Goal: Task Accomplishment & Management: Use online tool/utility

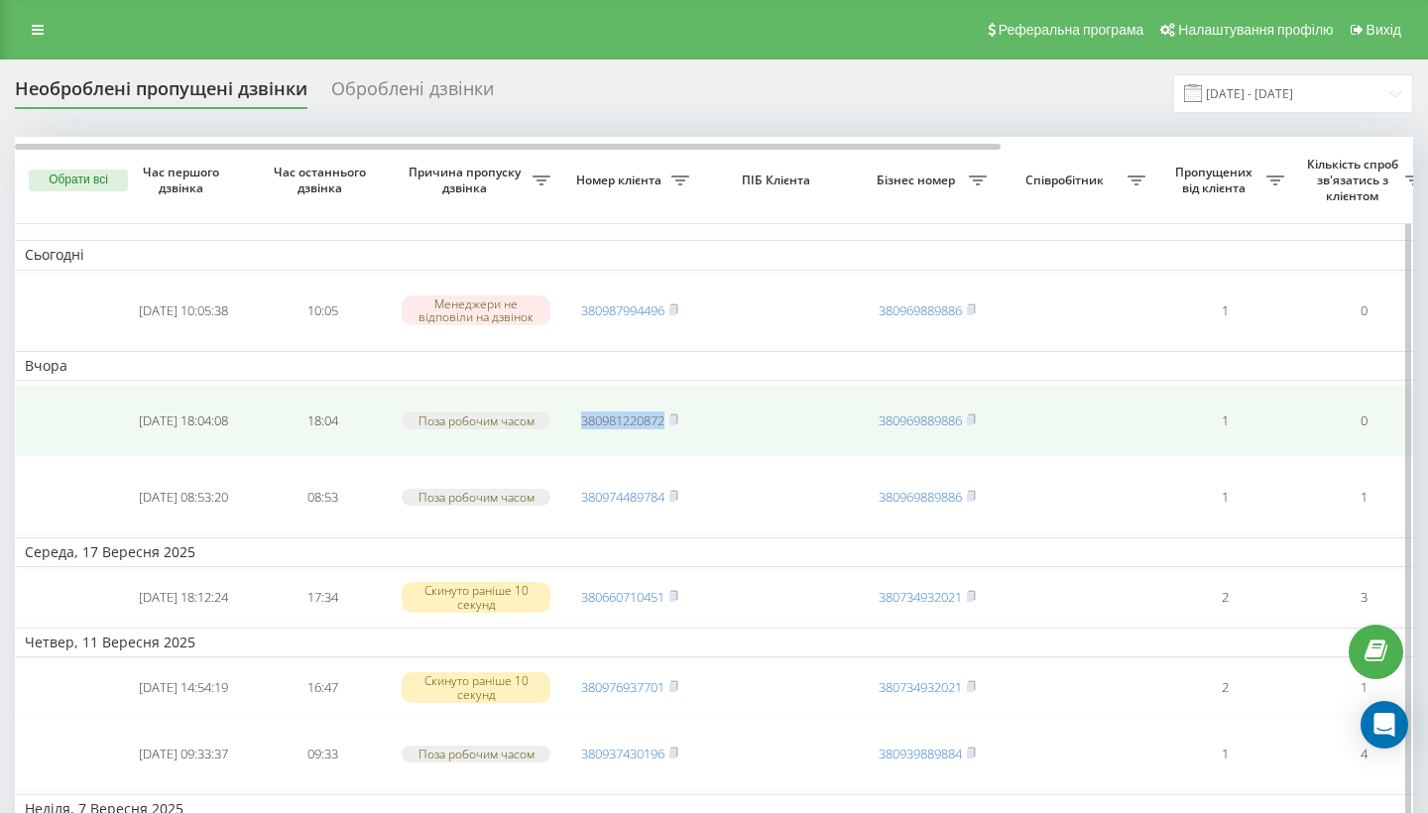
copy link "380981220872"
drag, startPoint x: 569, startPoint y: 456, endPoint x: 685, endPoint y: 455, distance: 116.0
click at [686, 457] on td "380981220872" at bounding box center [629, 421] width 139 height 72
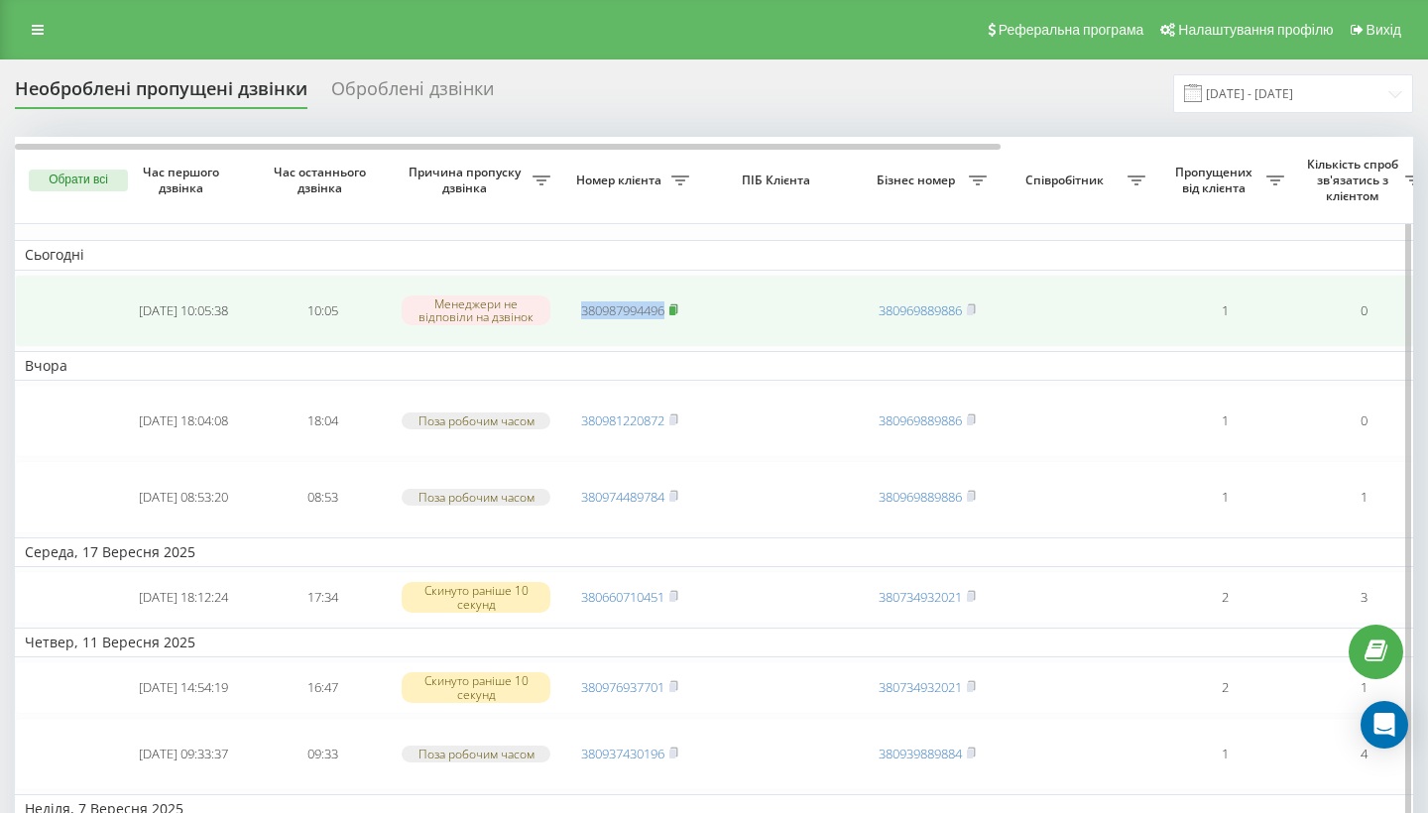
copy link "380987994496"
drag, startPoint x: 568, startPoint y: 346, endPoint x: 673, endPoint y: 346, distance: 105.1
click at [673, 346] on td "380987994496" at bounding box center [629, 311] width 139 height 72
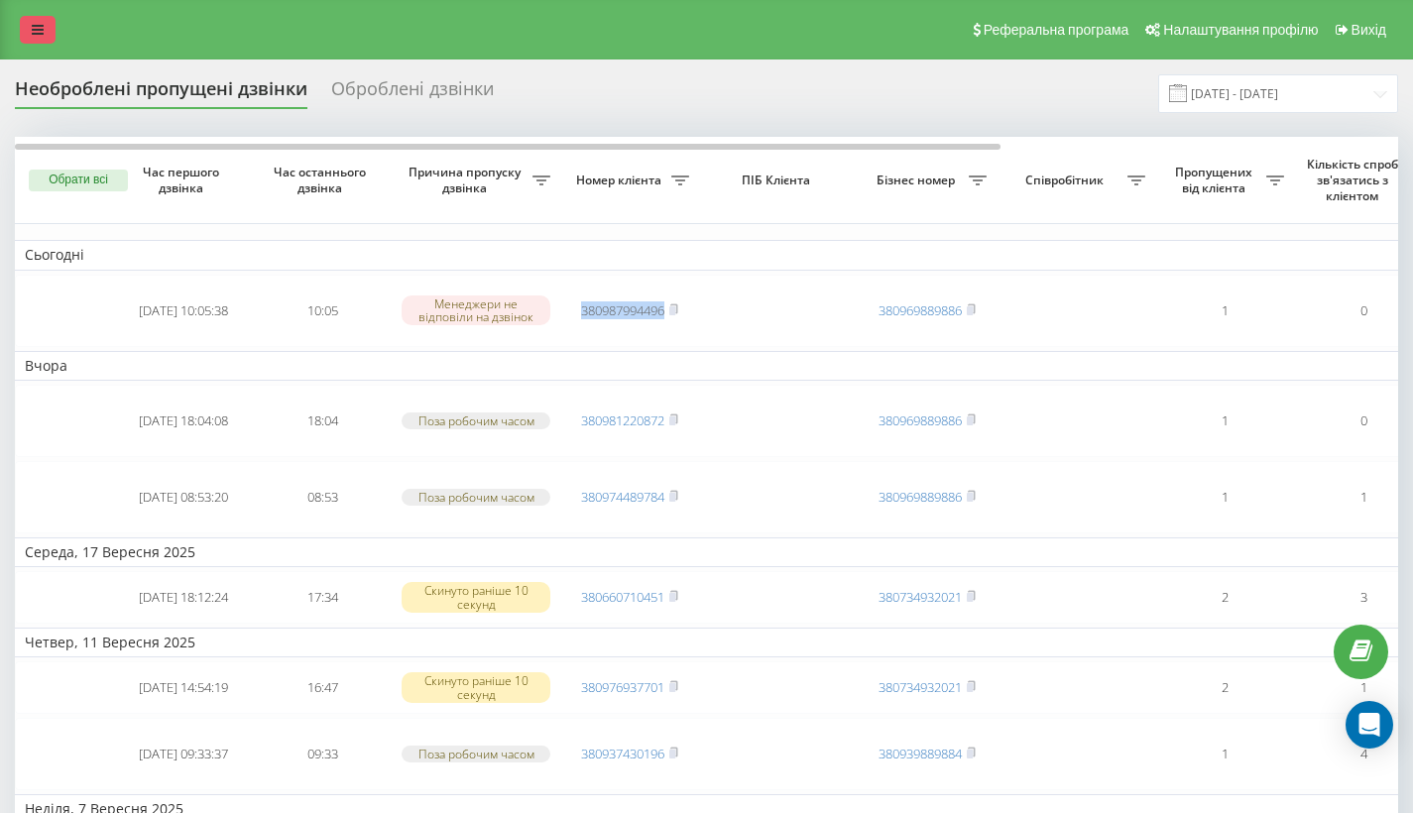
click at [35, 33] on icon at bounding box center [38, 30] width 12 height 14
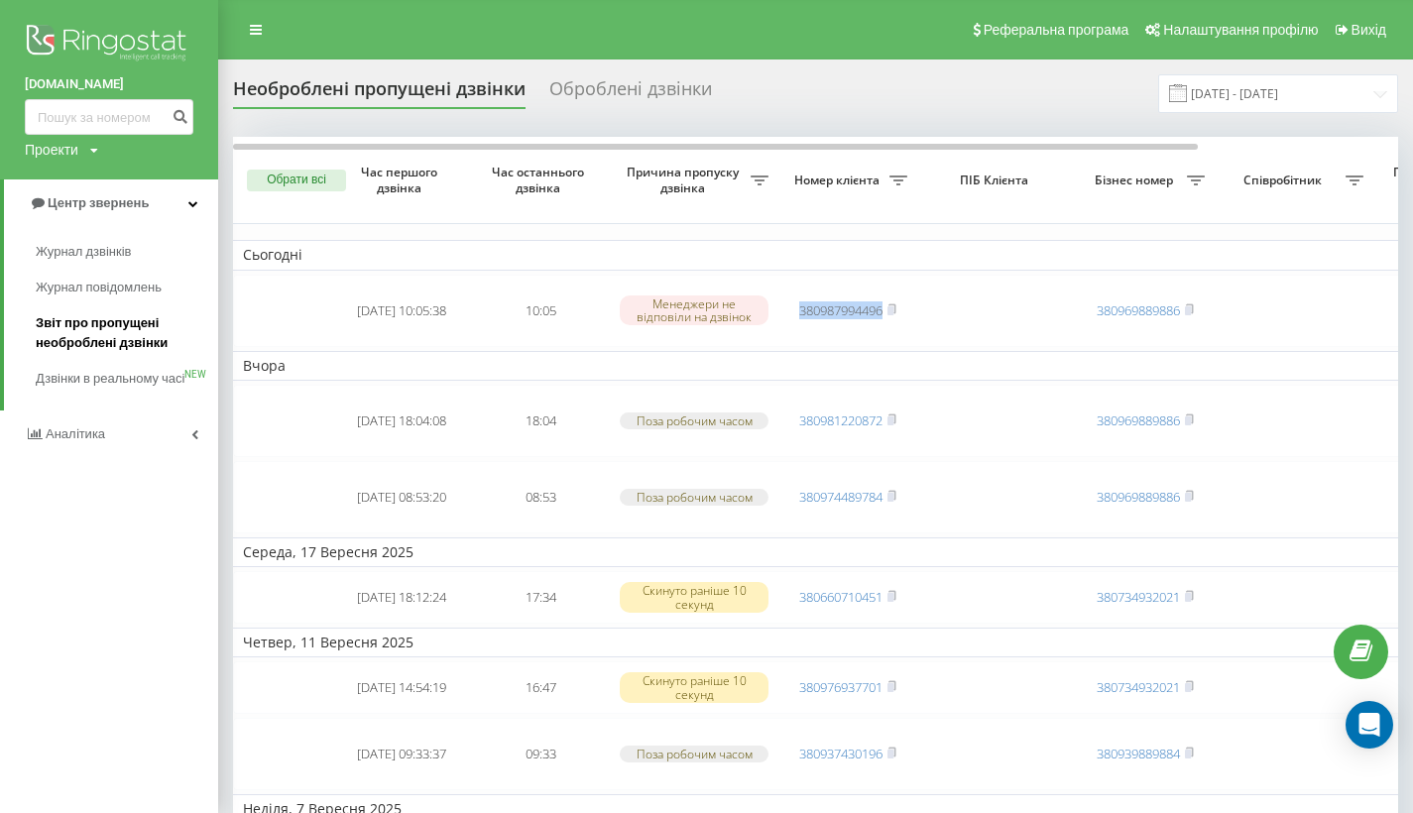
click at [72, 320] on span "Звіт про пропущені необроблені дзвінки" at bounding box center [122, 333] width 173 height 40
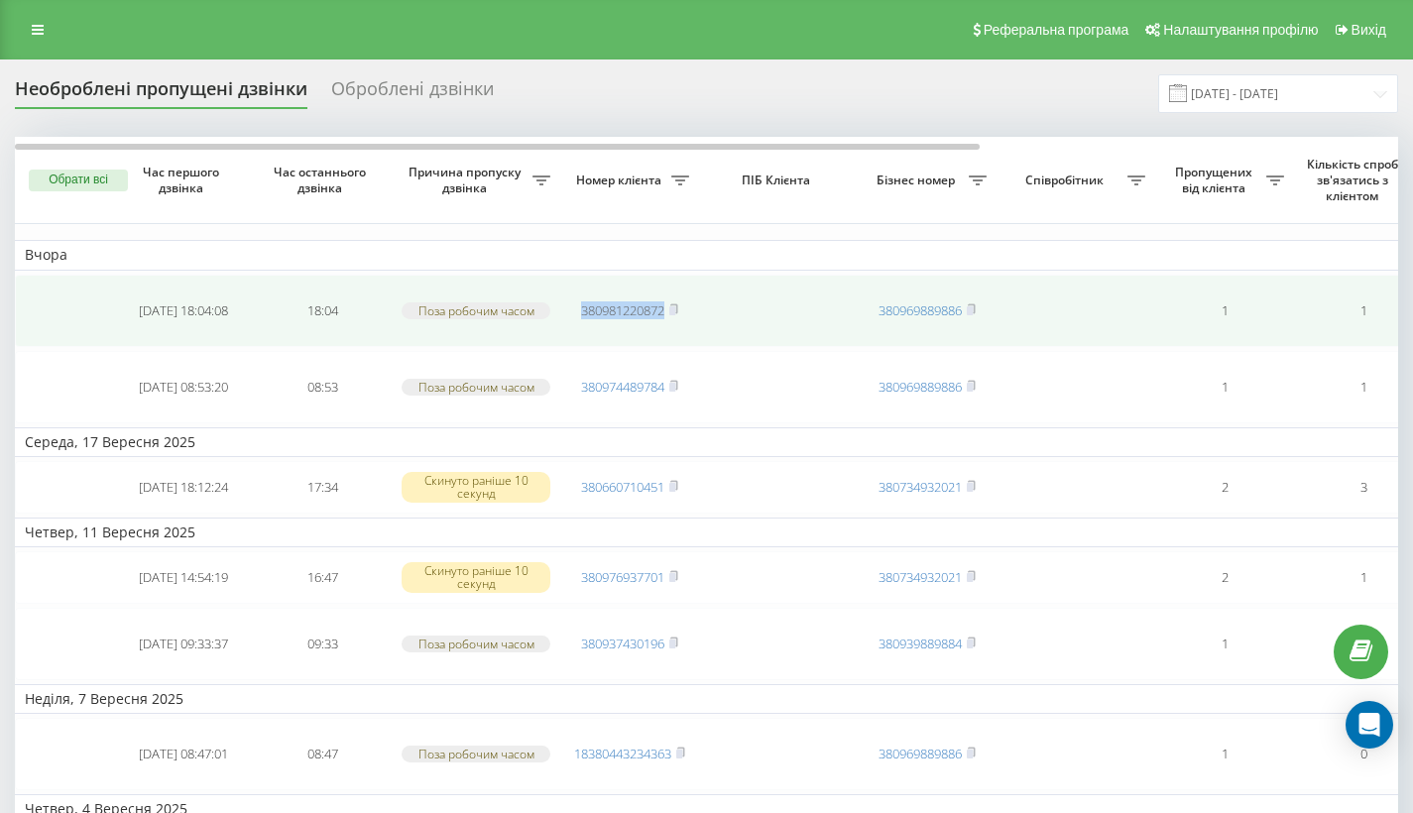
drag, startPoint x: 569, startPoint y: 338, endPoint x: 705, endPoint y: 341, distance: 135.9
click at [705, 341] on tr "2025-09-18 18:04:08 18:04 Поза робочим часом 380981220872 380969889886 1 1 16 г…" at bounding box center [1006, 311] width 1983 height 72
copy span "380981220872"
